Goal: Transaction & Acquisition: Purchase product/service

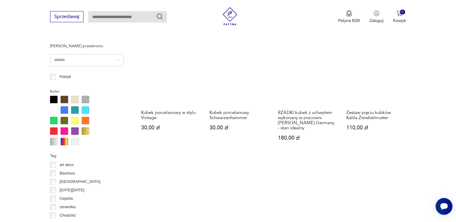
scroll to position [455, 0]
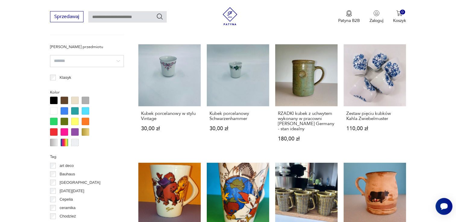
click at [411, 67] on section "Filtruj produkty Cena MIN MAX OK Promocja Datowanie OK Kraj pochodzenia Polska …" at bounding box center [228, 110] width 456 height 629
click at [369, 85] on link "Zestaw pięciu kubków Kahla Zwiebelmuster 110,00 zł" at bounding box center [375, 98] width 62 height 109
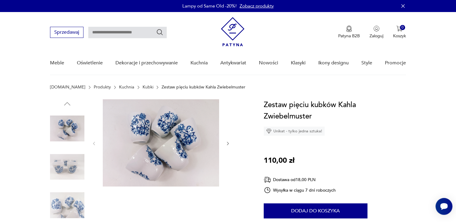
click at [58, 168] on img at bounding box center [67, 167] width 34 height 34
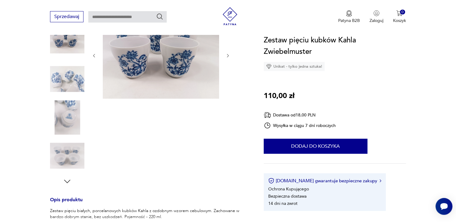
scroll to position [72, 0]
